Goal: Information Seeking & Learning: Learn about a topic

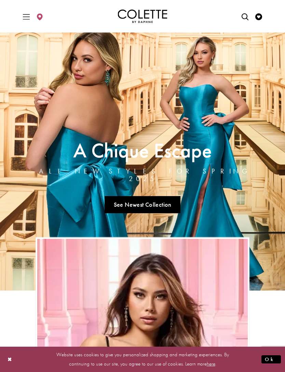
click at [29, 11] on span "Toggle Main Navigation Menu" at bounding box center [26, 16] width 10 height 19
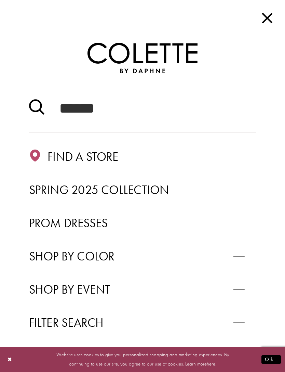
click at [88, 220] on span "Prom Dresses" at bounding box center [68, 223] width 79 height 16
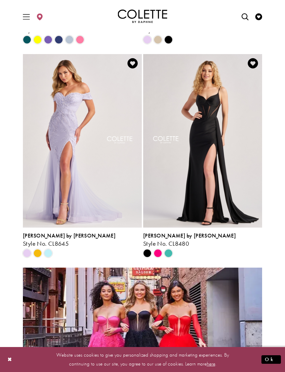
scroll to position [581, 0]
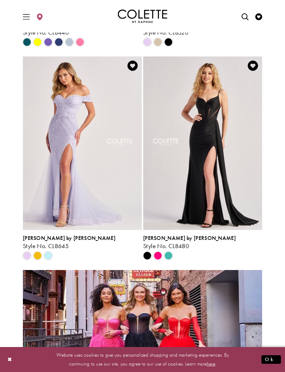
click at [162, 237] on span "[PERSON_NAME] by [PERSON_NAME]" at bounding box center [189, 237] width 93 height 7
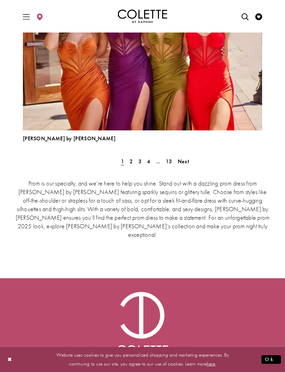
click at [132, 158] on span "2" at bounding box center [131, 161] width 3 height 7
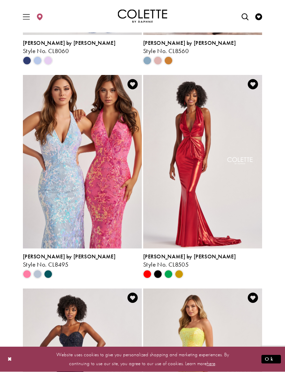
scroll to position [568, 0]
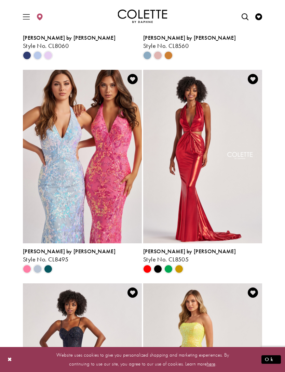
click at [54, 250] on span "[PERSON_NAME] by [PERSON_NAME]" at bounding box center [69, 251] width 93 height 7
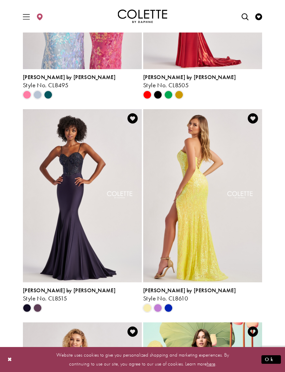
scroll to position [742, 0]
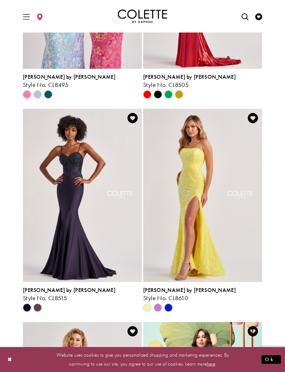
click at [173, 287] on span "[PERSON_NAME] by [PERSON_NAME]" at bounding box center [189, 289] width 93 height 7
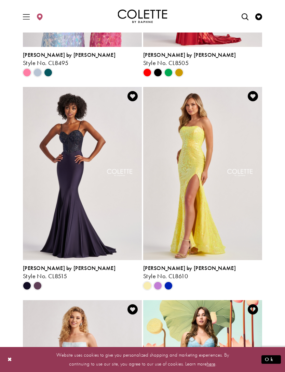
click at [174, 268] on span "[PERSON_NAME] by [PERSON_NAME]" at bounding box center [189, 267] width 93 height 7
click at [50, 269] on span "[PERSON_NAME] by [PERSON_NAME]" at bounding box center [69, 267] width 93 height 7
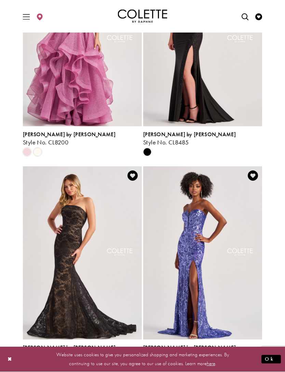
scroll to position [1326, 0]
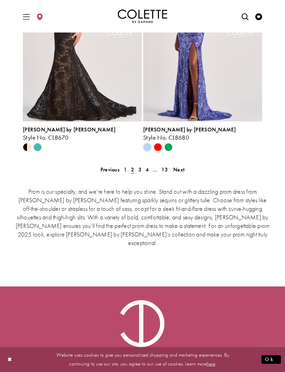
click at [136, 170] on link "3" at bounding box center [139, 169] width 7 height 10
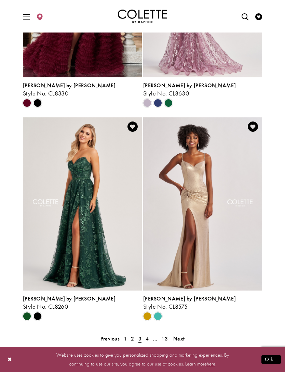
scroll to position [1372, 0]
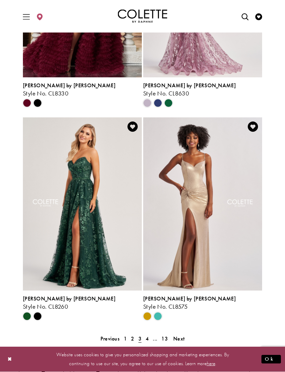
click at [144, 340] on link "4" at bounding box center [147, 339] width 7 height 10
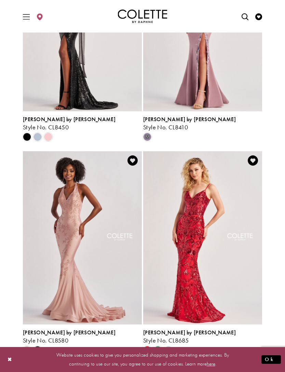
scroll to position [279, 0]
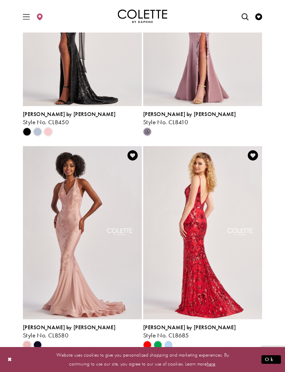
click at [174, 328] on span "[PERSON_NAME] by [PERSON_NAME]" at bounding box center [189, 326] width 93 height 7
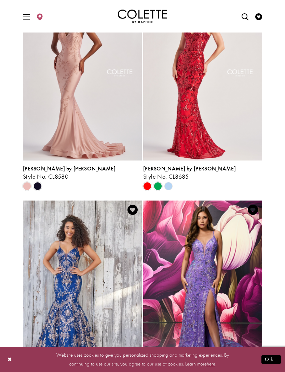
scroll to position [437, 0]
click at [174, 166] on span "[PERSON_NAME] by [PERSON_NAME]" at bounding box center [189, 168] width 93 height 7
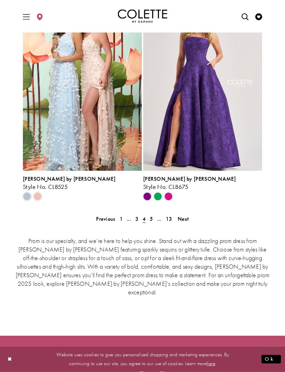
scroll to position [1490, 0]
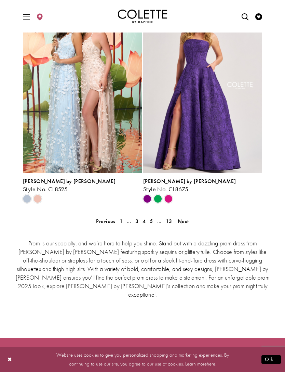
click at [152, 221] on span "5" at bounding box center [151, 220] width 3 height 7
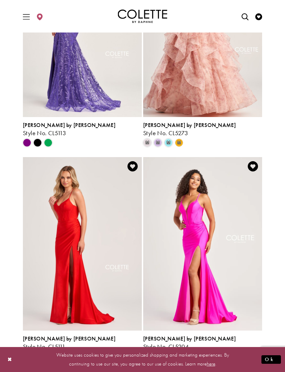
scroll to position [517, 0]
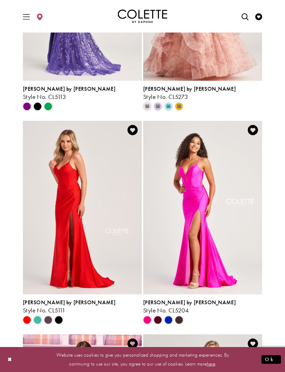
click at [172, 302] on span "[PERSON_NAME] by [PERSON_NAME]" at bounding box center [189, 301] width 93 height 7
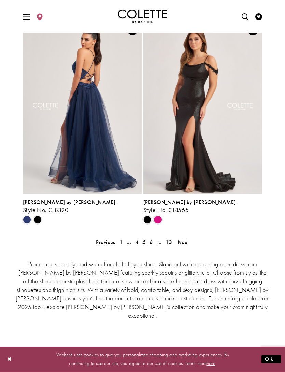
scroll to position [1471, 0]
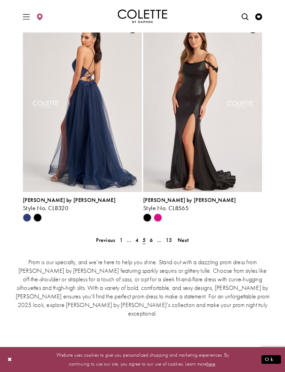
click at [152, 242] on span "6" at bounding box center [151, 239] width 3 height 7
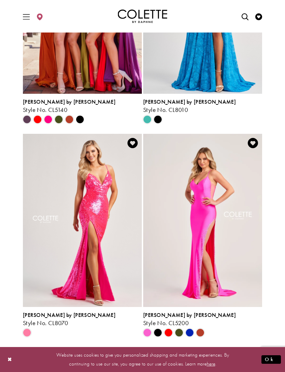
scroll to position [717, 0]
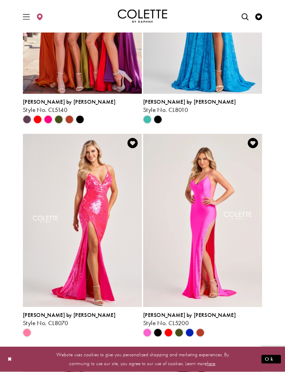
click at [57, 316] on span "[PERSON_NAME] by [PERSON_NAME]" at bounding box center [69, 314] width 93 height 7
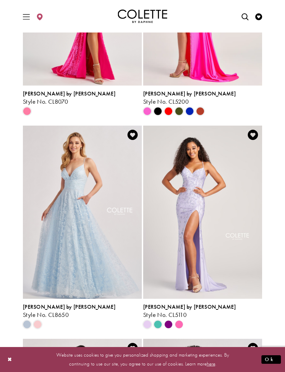
scroll to position [938, 0]
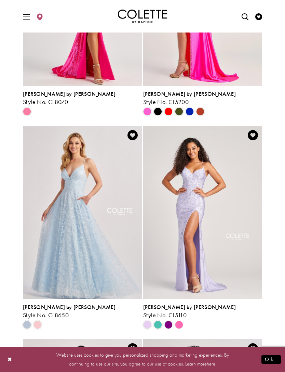
click at [179, 307] on span "[PERSON_NAME] by [PERSON_NAME]" at bounding box center [189, 306] width 93 height 7
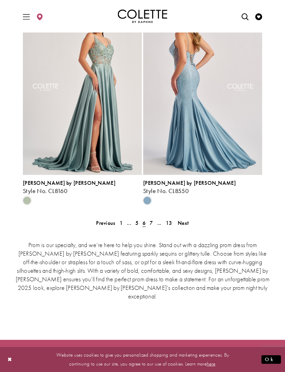
scroll to position [1549, 0]
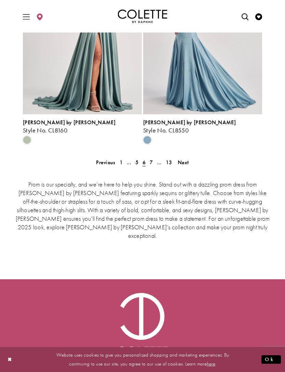
click at [150, 163] on span "7" at bounding box center [151, 162] width 3 height 7
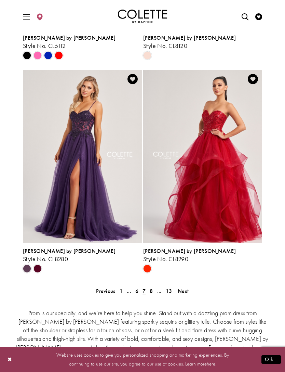
scroll to position [1420, 0]
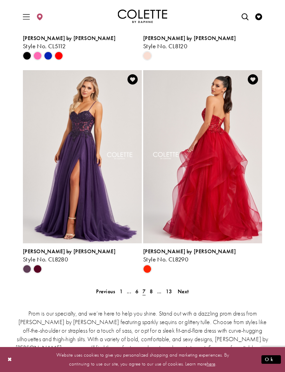
click at [150, 292] on span "8" at bounding box center [151, 291] width 3 height 7
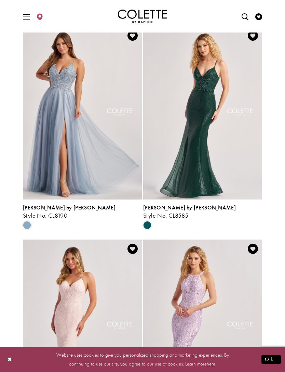
scroll to position [182, 0]
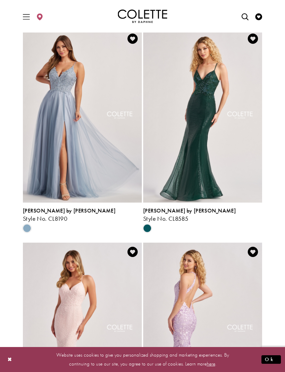
click at [172, 210] on span "[PERSON_NAME] by [PERSON_NAME]" at bounding box center [189, 210] width 93 height 7
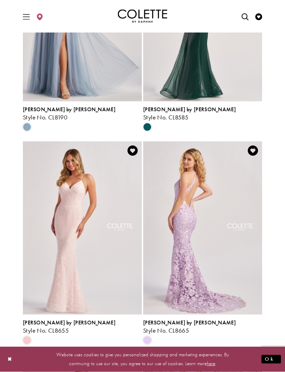
scroll to position [297, 0]
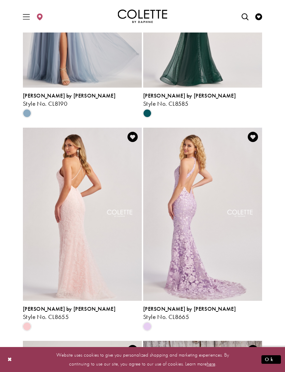
click at [56, 307] on span "[PERSON_NAME] by [PERSON_NAME]" at bounding box center [69, 308] width 93 height 7
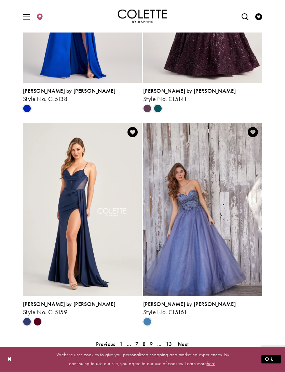
scroll to position [1437, 0]
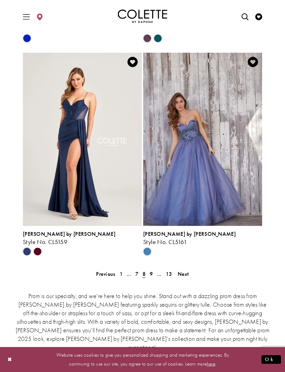
click at [151, 275] on span "9" at bounding box center [151, 273] width 3 height 7
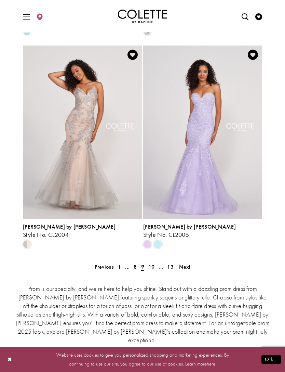
scroll to position [1443, 0]
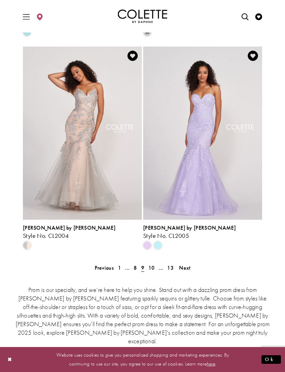
click at [149, 270] on span "10" at bounding box center [151, 267] width 6 height 7
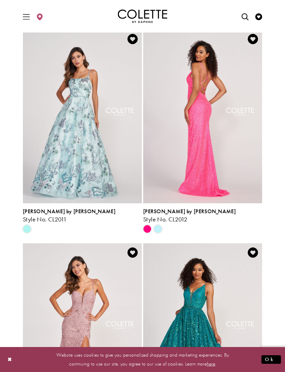
scroll to position [607, 0]
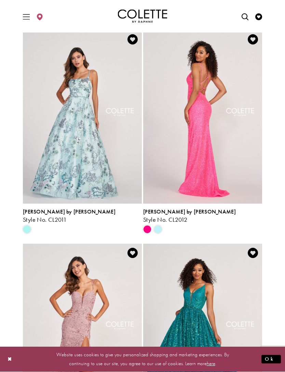
click at [177, 210] on span "[PERSON_NAME] by [PERSON_NAME]" at bounding box center [189, 211] width 93 height 7
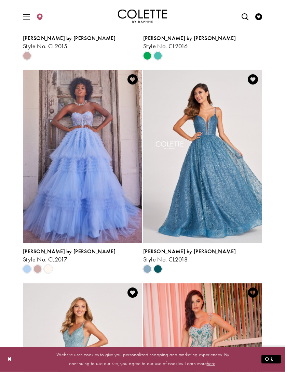
scroll to position [999, 0]
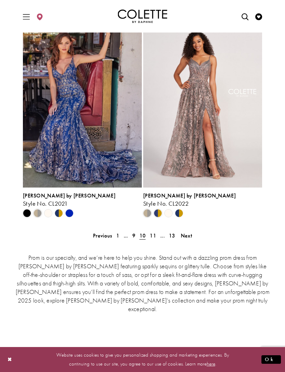
click at [152, 238] on span "11" at bounding box center [153, 235] width 6 height 7
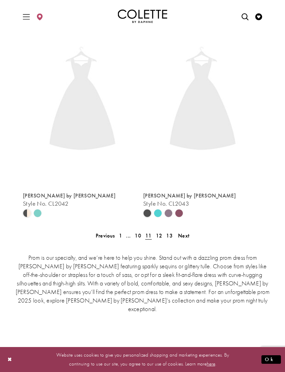
scroll to position [179, 0]
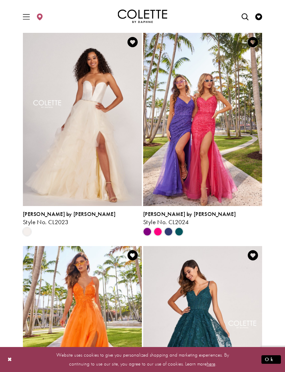
click at [172, 215] on span "[PERSON_NAME] by [PERSON_NAME]" at bounding box center [189, 213] width 93 height 7
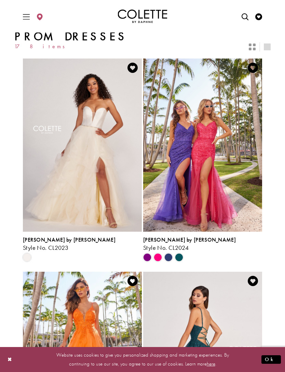
scroll to position [153, 0]
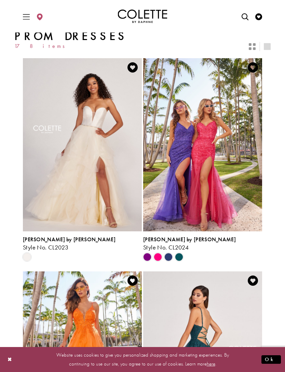
click at [178, 239] on span "[PERSON_NAME] by [PERSON_NAME]" at bounding box center [189, 239] width 93 height 7
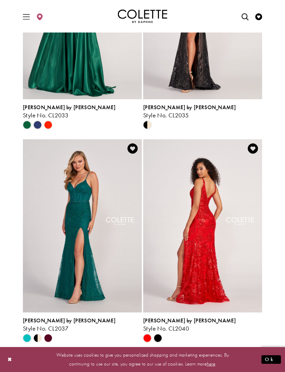
scroll to position [1145, 0]
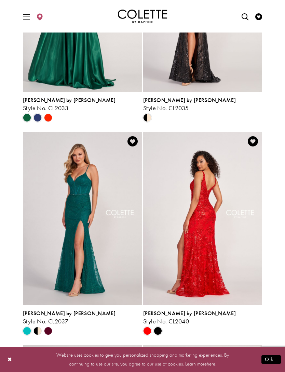
click at [57, 312] on span "[PERSON_NAME] by [PERSON_NAME]" at bounding box center [69, 312] width 93 height 7
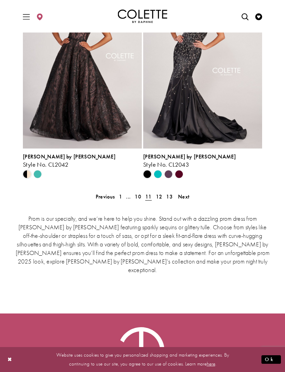
click at [160, 197] on span "12" at bounding box center [159, 196] width 6 height 7
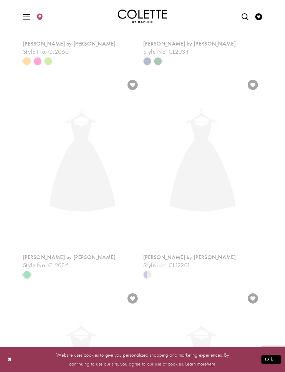
scroll to position [179, 0]
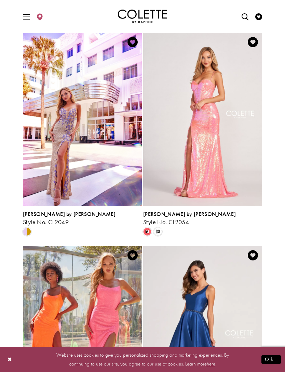
click at [169, 213] on span "[PERSON_NAME] by [PERSON_NAME]" at bounding box center [189, 213] width 93 height 7
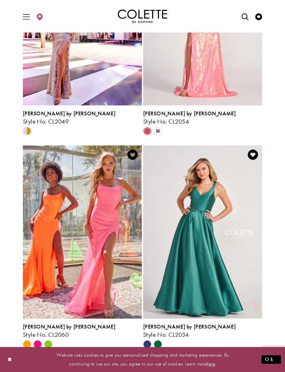
scroll to position [279, 0]
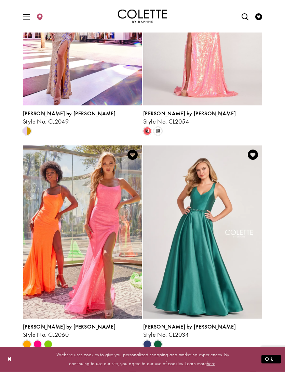
click at [58, 326] on span "[PERSON_NAME] by [PERSON_NAME]" at bounding box center [69, 326] width 93 height 7
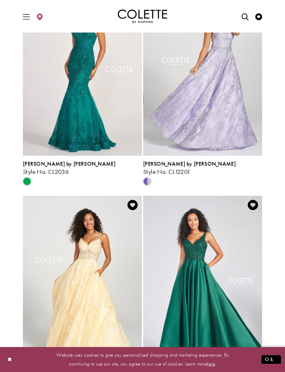
scroll to position [706, 0]
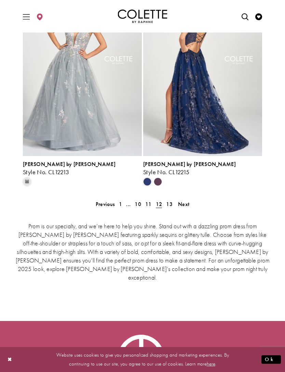
click at [168, 206] on span "13" at bounding box center [169, 203] width 6 height 7
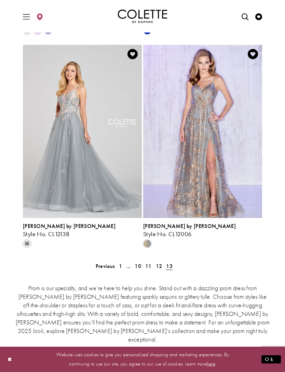
scroll to position [1043, 0]
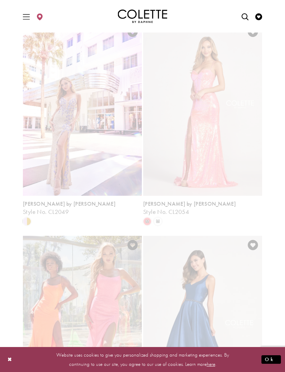
scroll to position [179, 0]
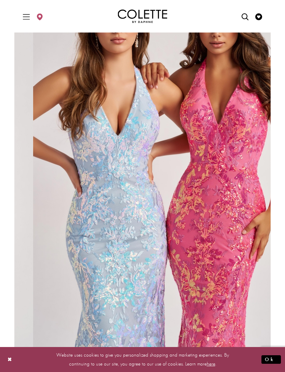
scroll to position [45, 0]
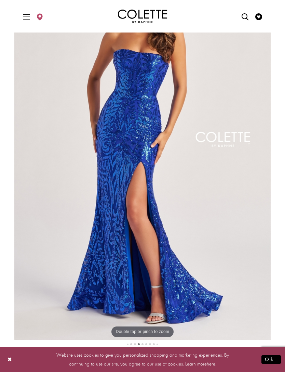
scroll to position [76, 0]
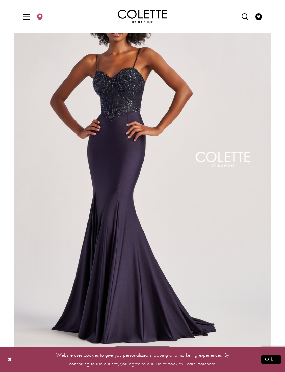
scroll to position [57, 0]
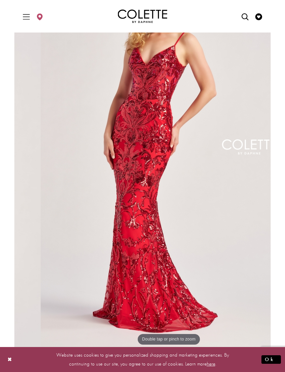
scroll to position [70, 0]
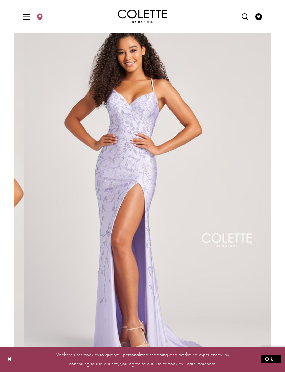
scroll to position [31, 0]
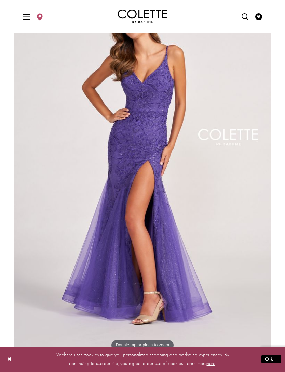
scroll to position [63, 0]
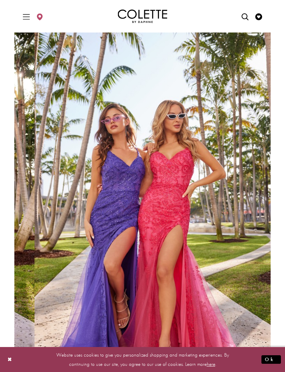
scroll to position [38, 0]
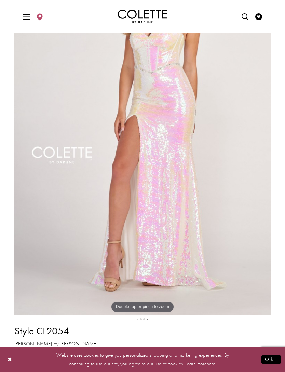
scroll to position [105, 0]
